Goal: Understand process/instructions

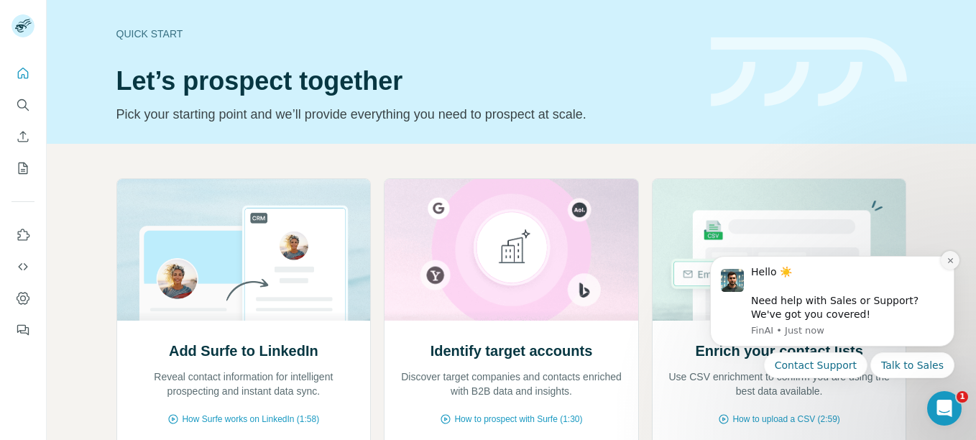
click at [954, 258] on icon "Dismiss notification" at bounding box center [951, 261] width 8 height 8
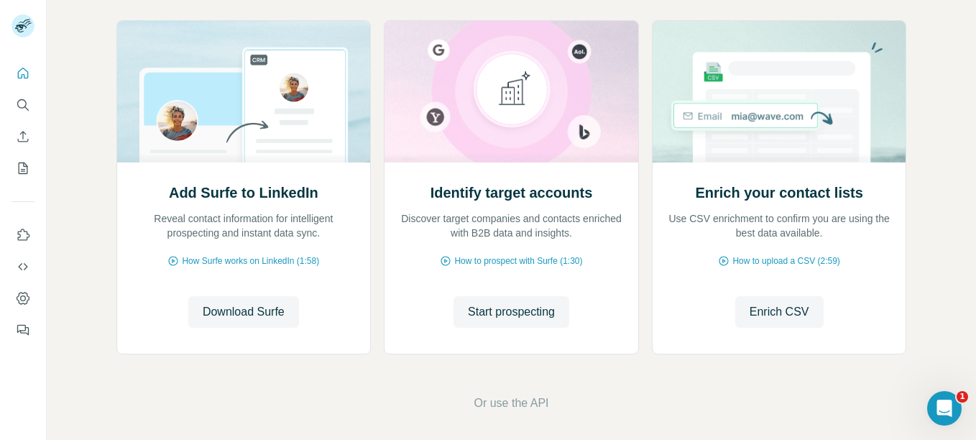
scroll to position [165, 0]
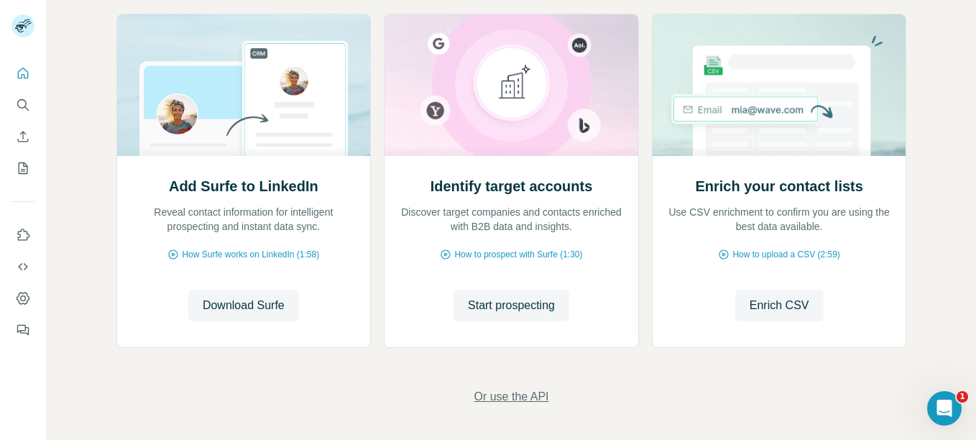
click at [513, 392] on span "Or use the API" at bounding box center [511, 396] width 75 height 17
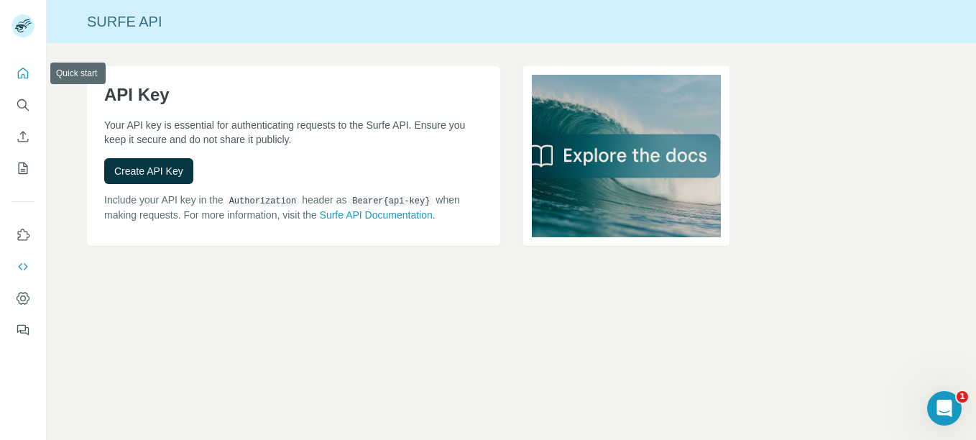
click at [24, 70] on icon "Quick start" at bounding box center [23, 73] width 14 height 14
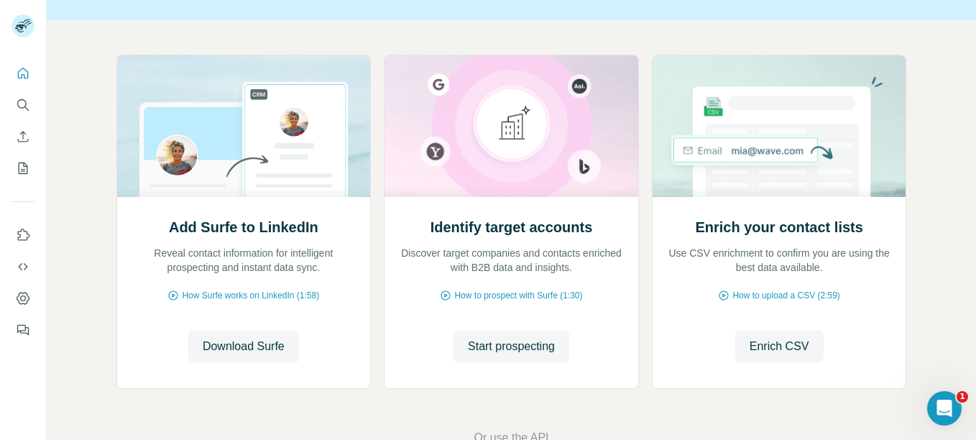
scroll to position [139, 0]
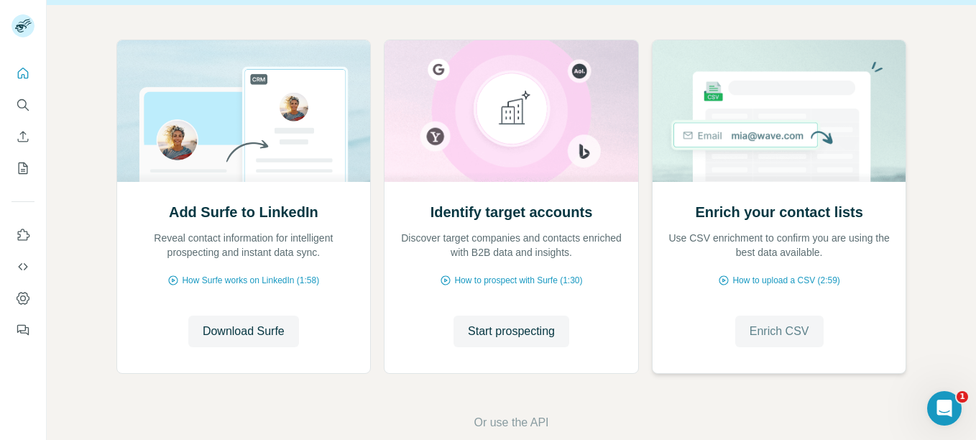
click at [779, 331] on span "Enrich CSV" at bounding box center [780, 331] width 60 height 17
